Goal: Task Accomplishment & Management: Manage account settings

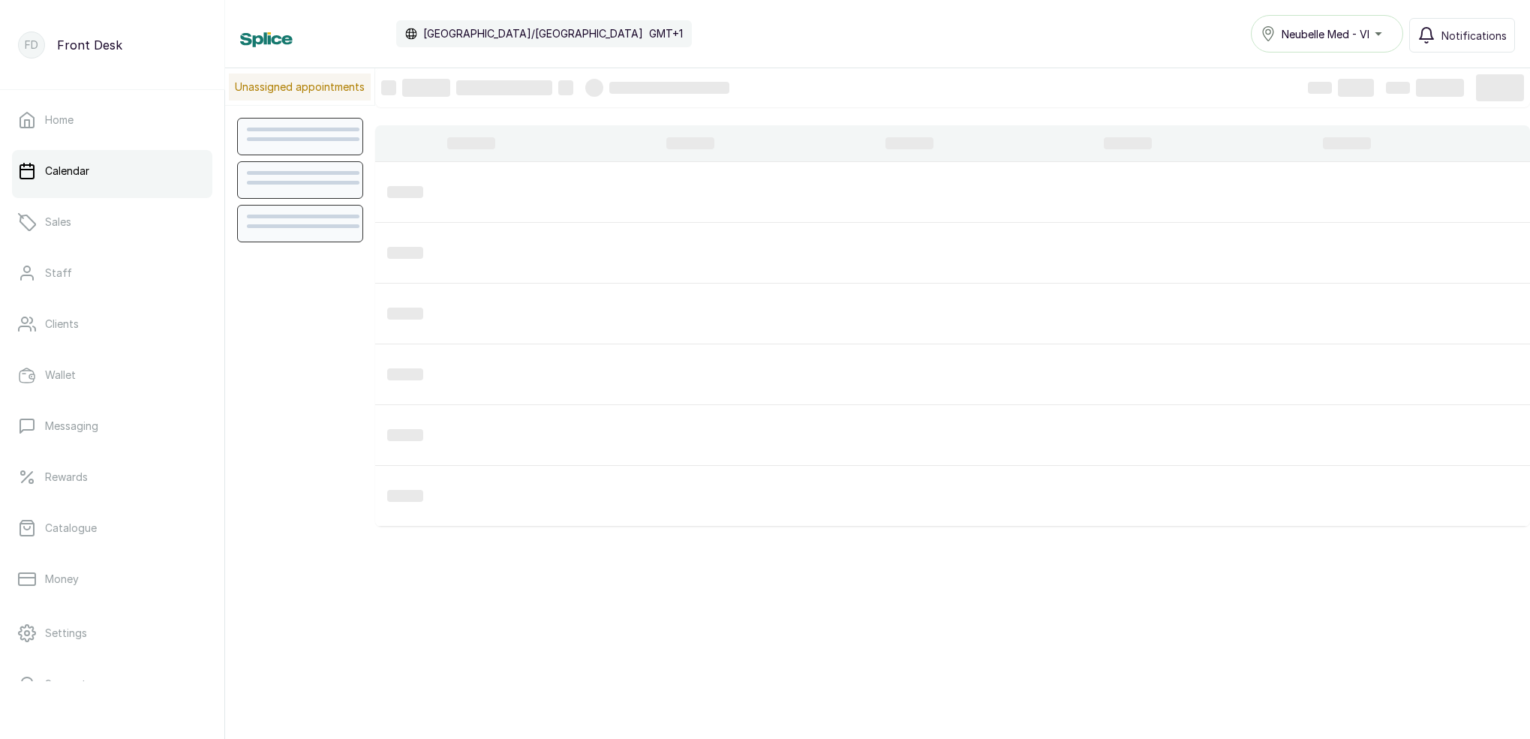
scroll to position [505, 0]
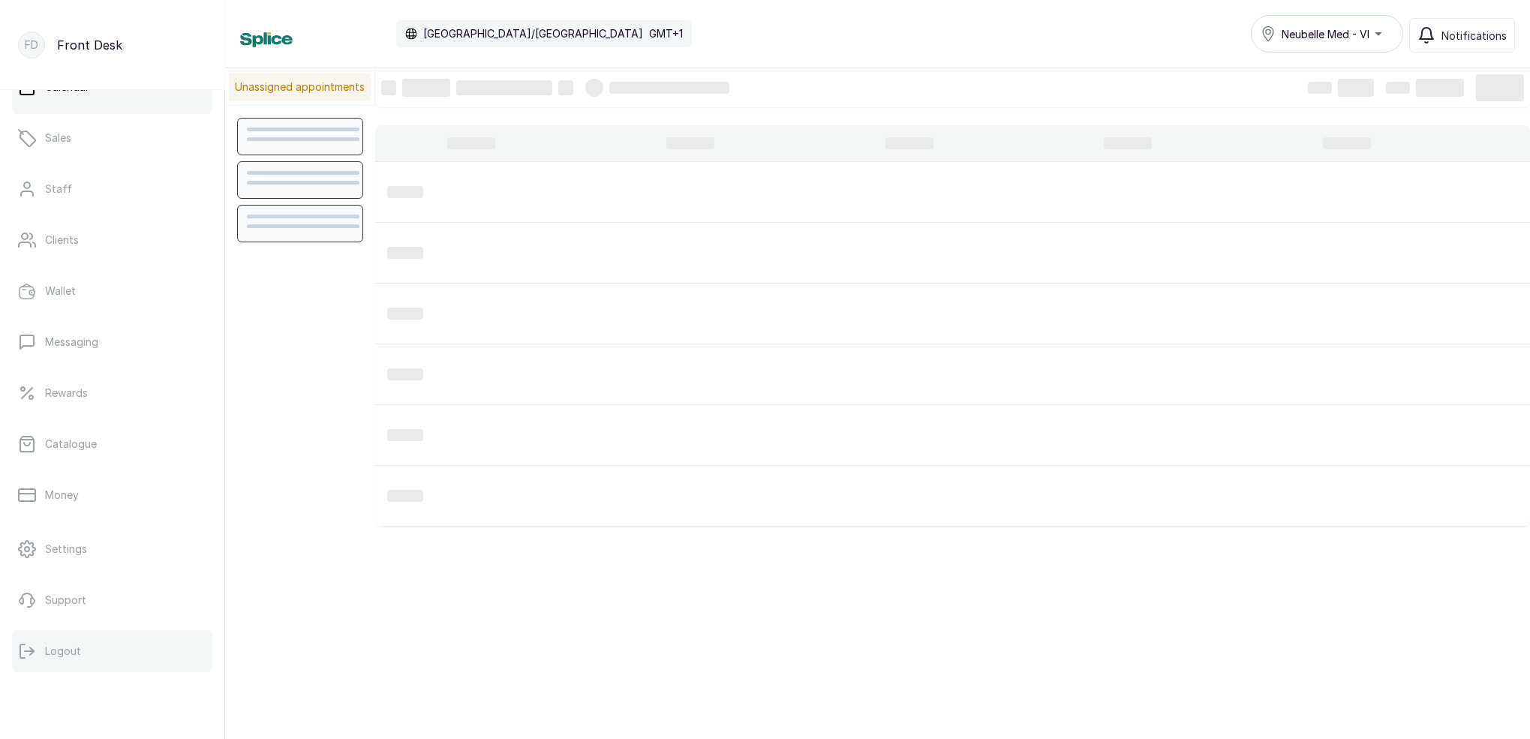
click at [71, 647] on p "Logout" at bounding box center [63, 651] width 36 height 15
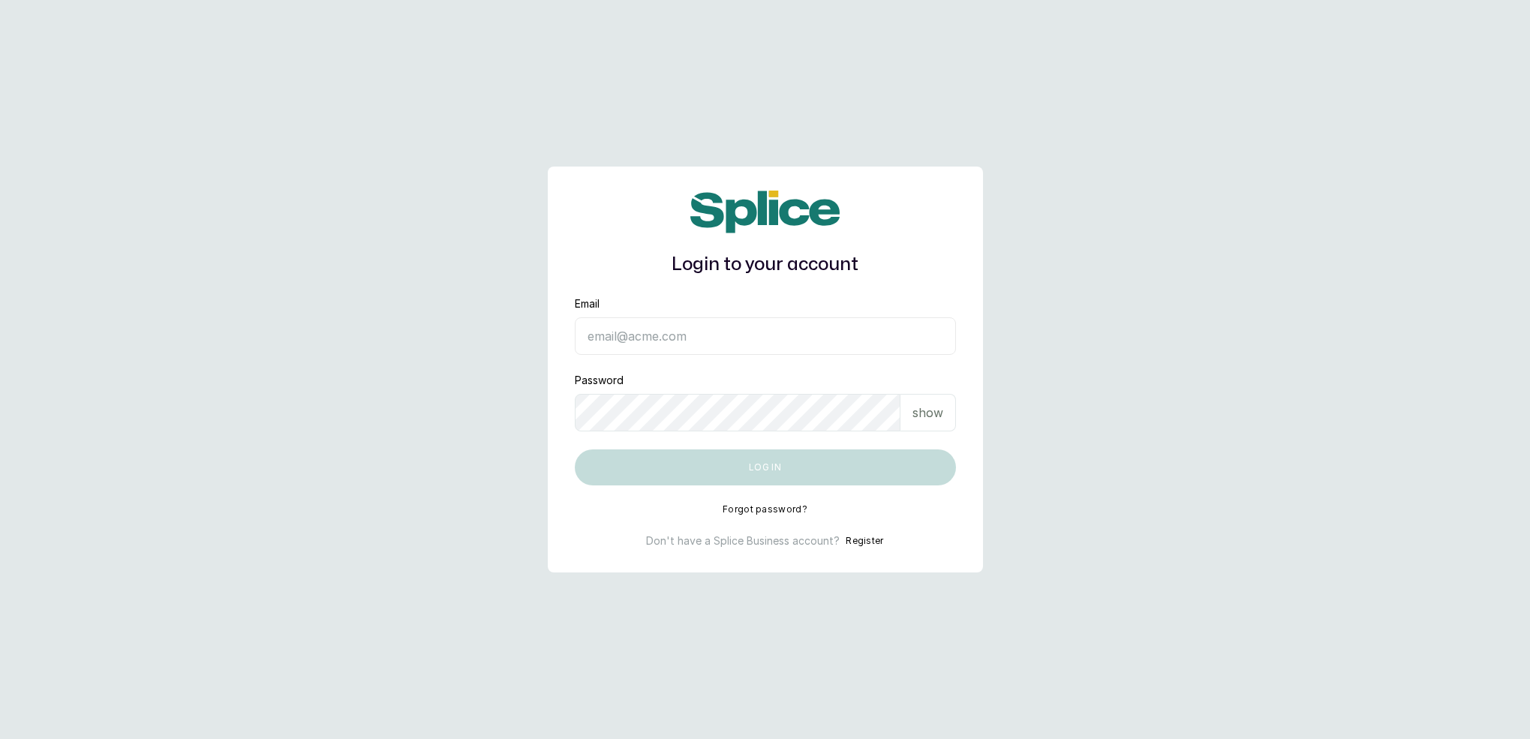
type input "[EMAIL_ADDRESS][DOMAIN_NAME]"
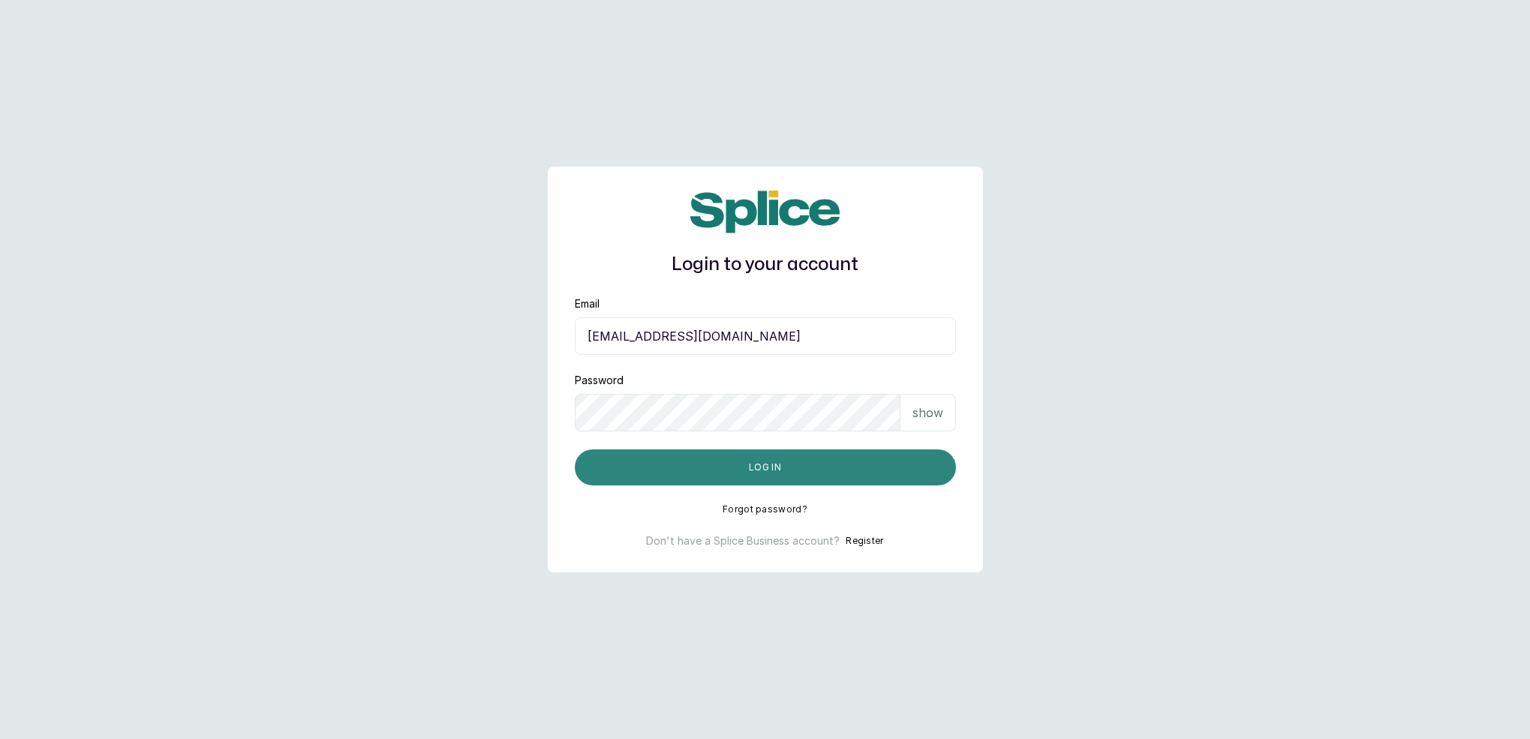
click at [757, 467] on button "Log in" at bounding box center [765, 467] width 381 height 36
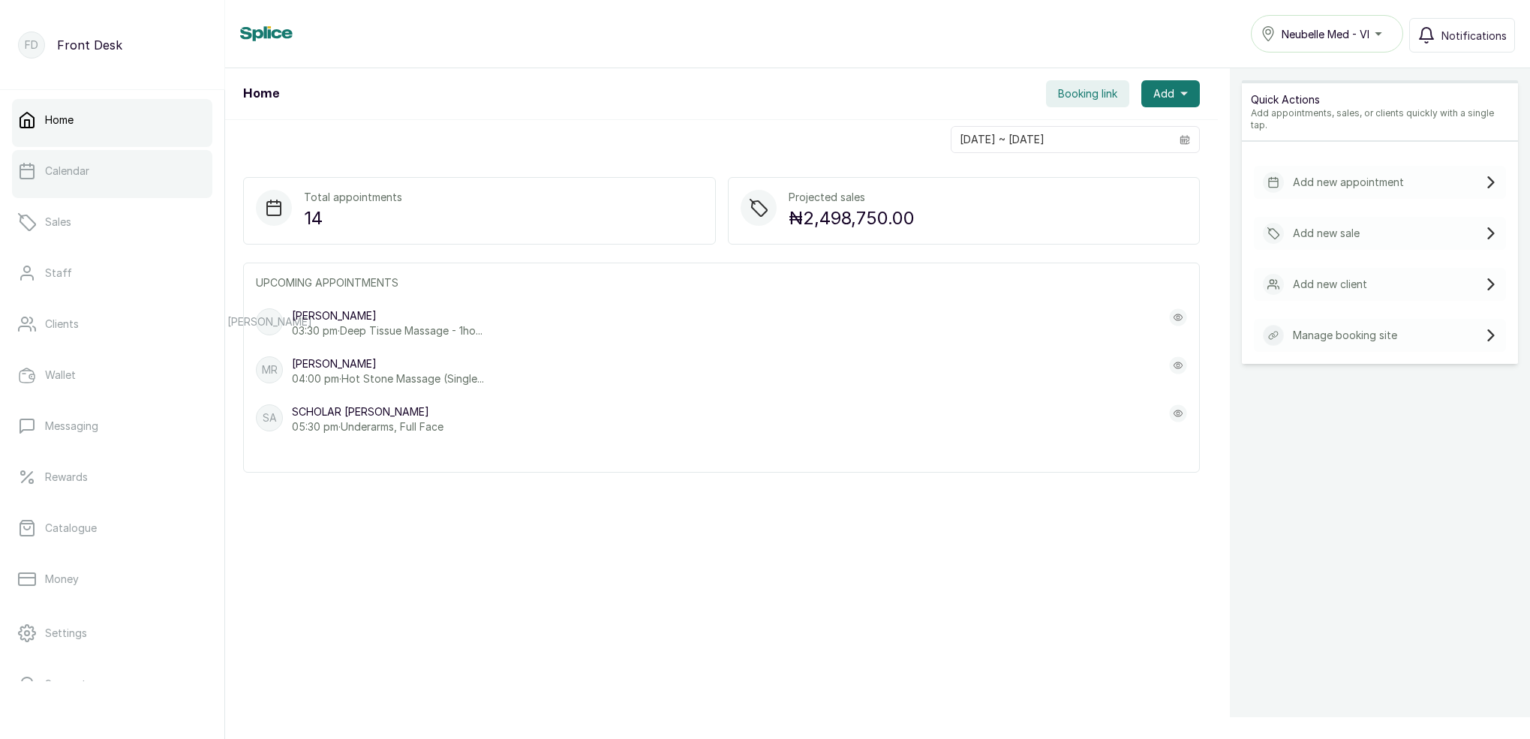
click at [79, 176] on p "Calendar" at bounding box center [67, 171] width 44 height 15
